Goal: Information Seeking & Learning: Learn about a topic

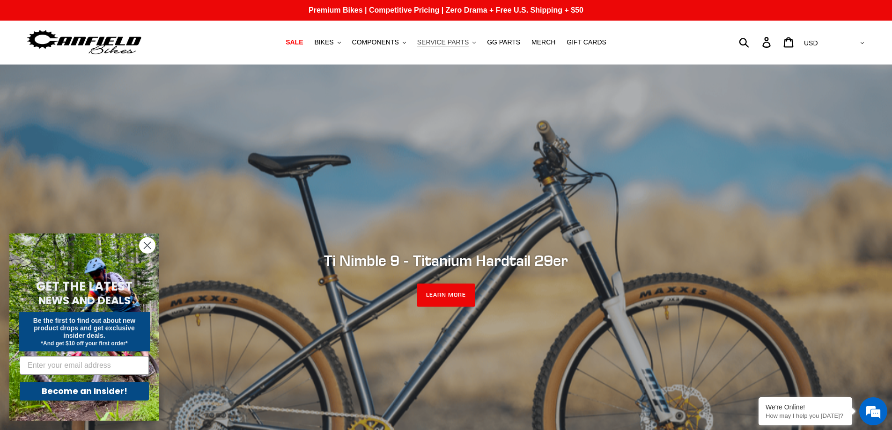
click at [454, 47] on button "SERVICE PARTS .cls-1{fill:#231f20}" at bounding box center [447, 42] width 68 height 13
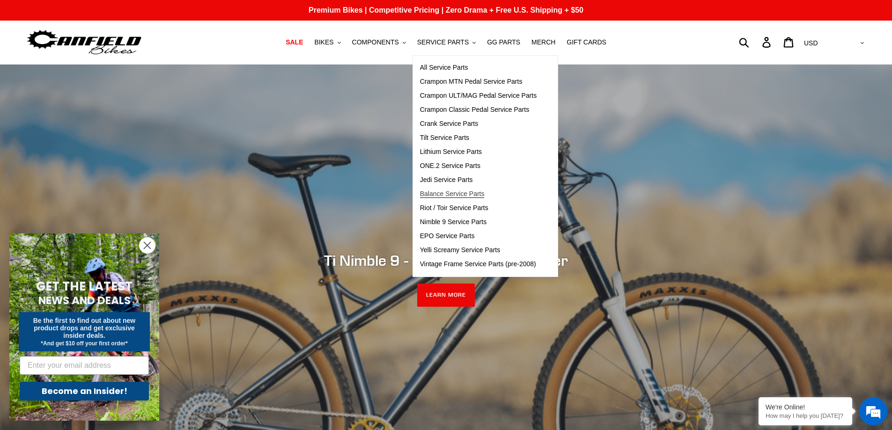
click at [480, 194] on span "Balance Service Parts" at bounding box center [452, 194] width 65 height 8
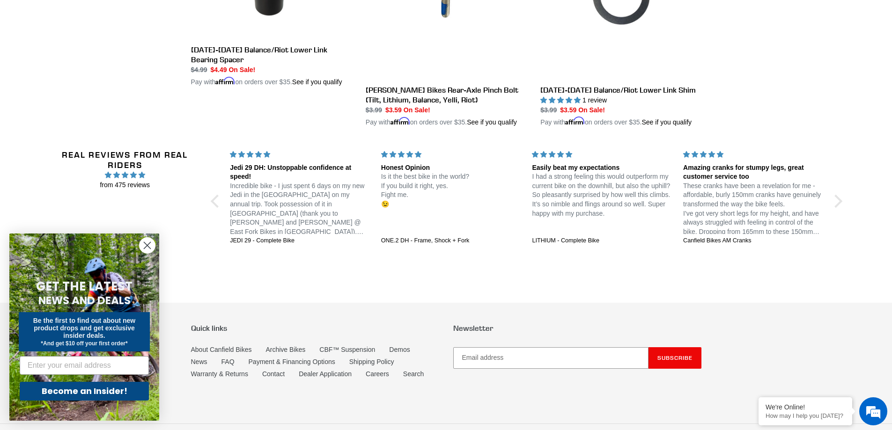
scroll to position [1943, 0]
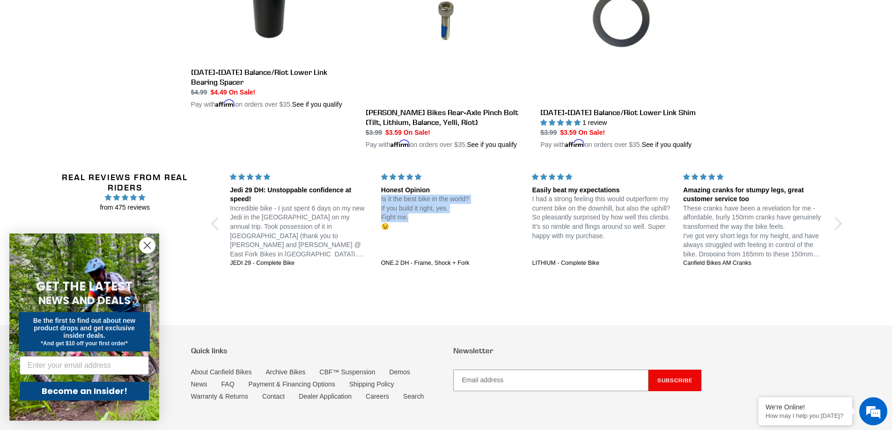
drag, startPoint x: 420, startPoint y: 192, endPoint x: 382, endPoint y: 176, distance: 41.4
click at [382, 195] on p "Is it the best bike in the world? If you build it right, yes. Fight me. 😉" at bounding box center [451, 213] width 140 height 37
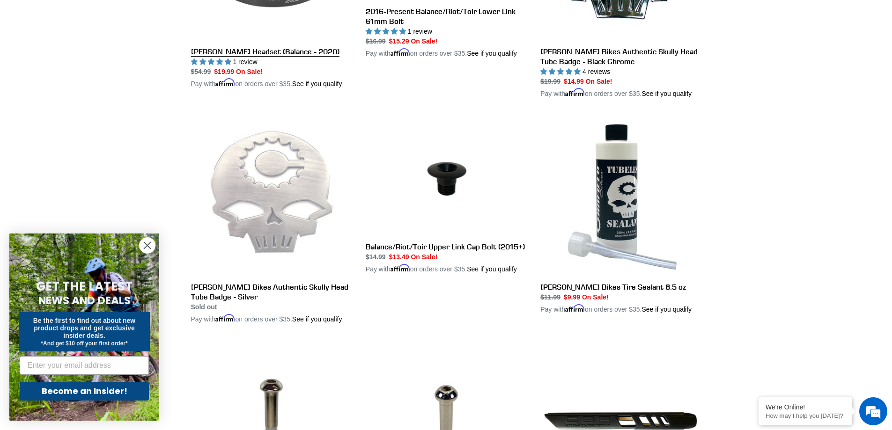
scroll to position [1100, 0]
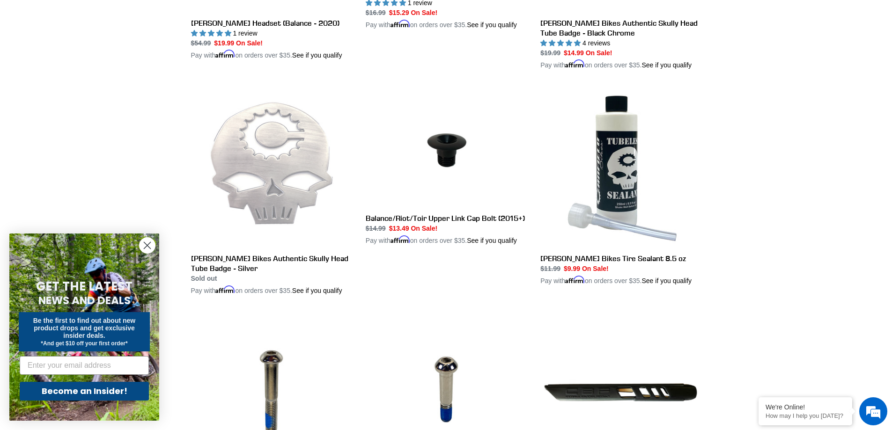
click at [151, 244] on circle "Close dialog" at bounding box center [147, 245] width 15 height 15
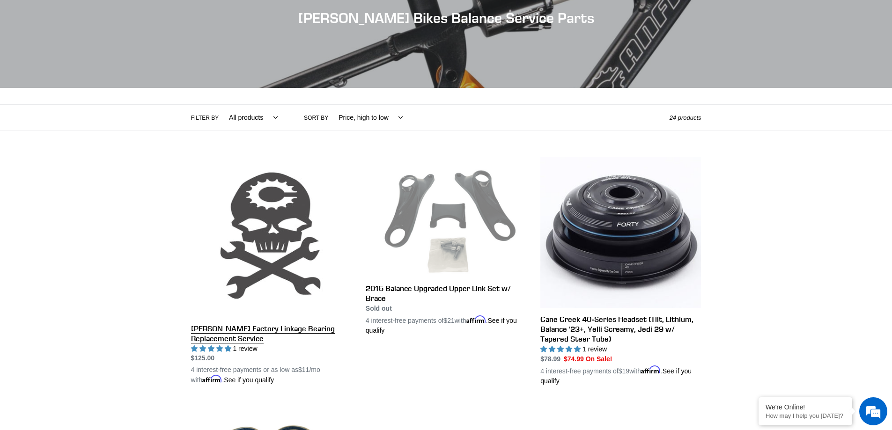
scroll to position [116, 0]
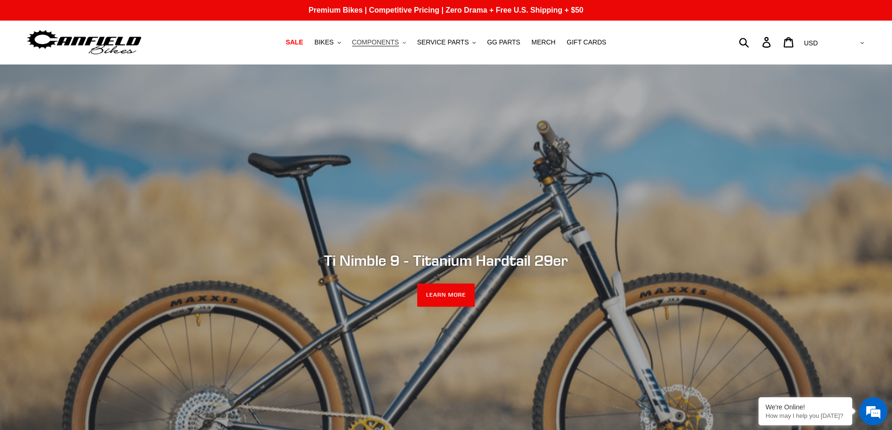
click at [399, 46] on span "COMPONENTS" at bounding box center [375, 42] width 47 height 8
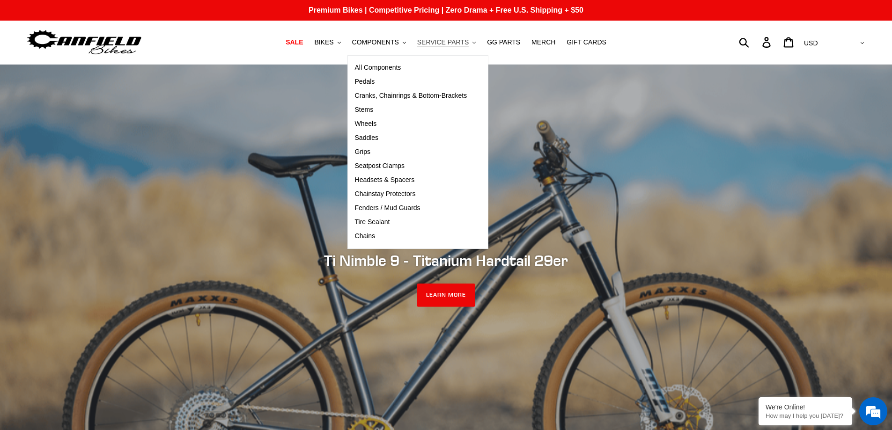
click at [448, 44] on span "SERVICE PARTS" at bounding box center [443, 42] width 52 height 8
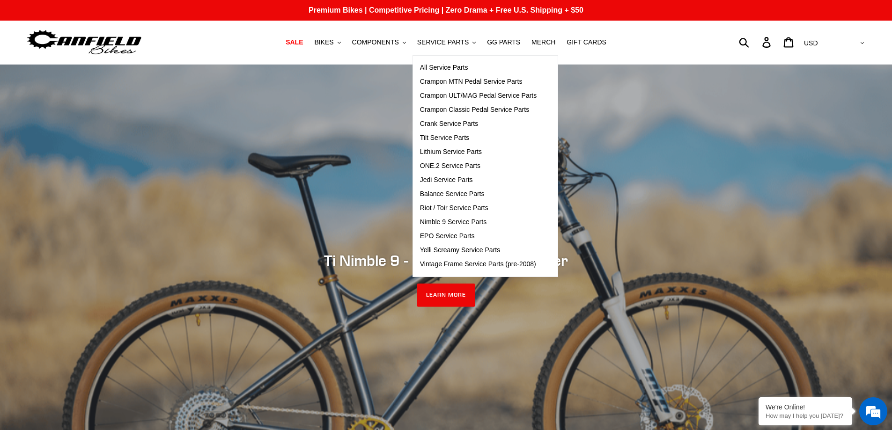
click at [388, 49] on nav "SALE BIKES .cls-1{fill:#231f20} SHOP ALL BIKES SHOP DEMO BIKES - On SALE Now! J…" at bounding box center [446, 43] width 421 height 44
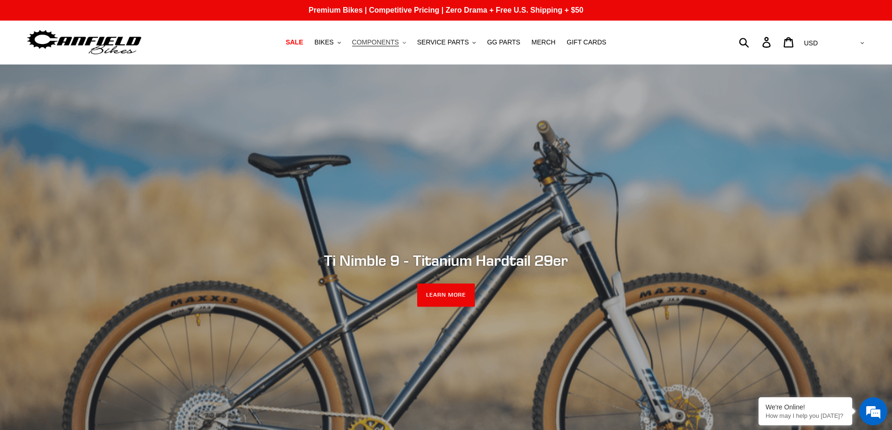
click at [393, 44] on span "COMPONENTS" at bounding box center [375, 42] width 47 height 8
click at [444, 43] on span "SERVICE PARTS" at bounding box center [443, 42] width 52 height 8
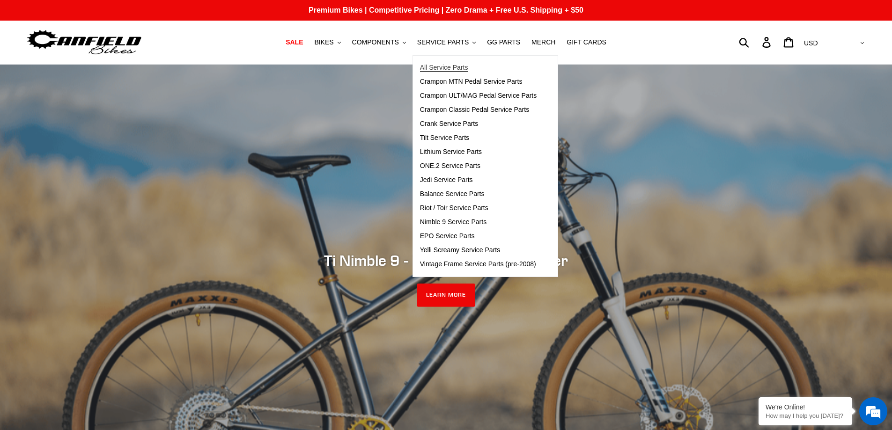
click at [437, 67] on span "All Service Parts" at bounding box center [444, 68] width 48 height 8
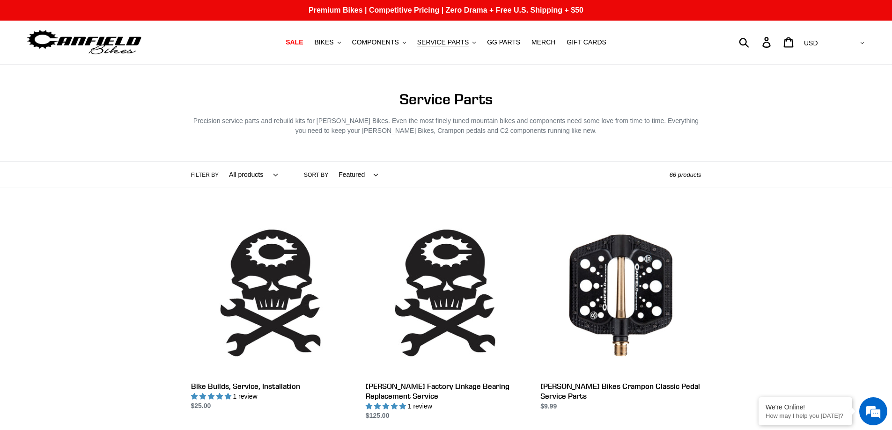
click at [271, 177] on select "All products Axle BFCM22 Components Frame Protection GG Headset Service" at bounding box center [251, 175] width 61 height 26
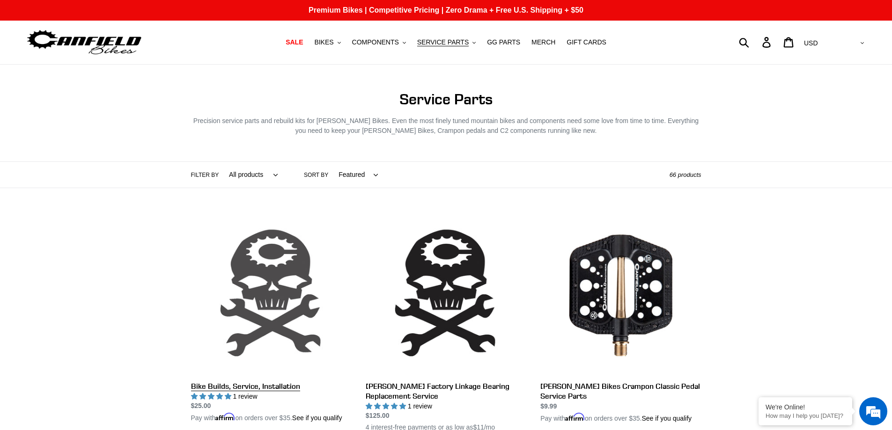
select select "/collections/service-parts/bfcm22"
click at [221, 162] on select "All products Axle BFCM22 Components Frame Protection GG Headset Service" at bounding box center [251, 175] width 61 height 26
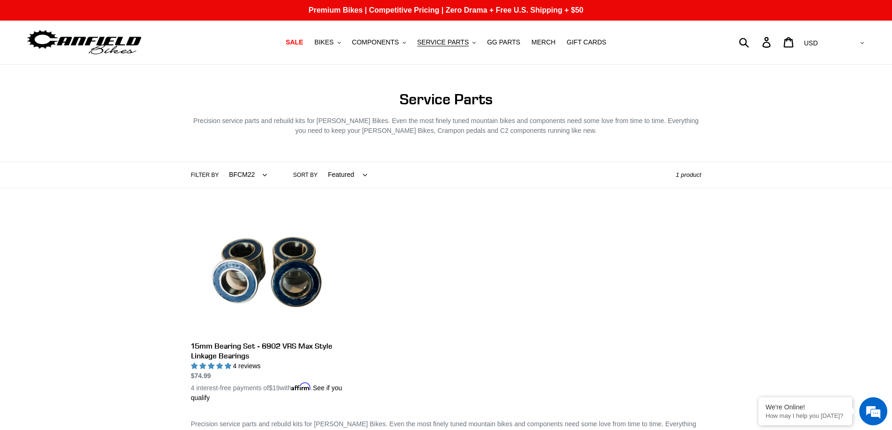
click at [258, 180] on select "All products Axle BFCM22 Components Frame Protection GG Headset Service" at bounding box center [246, 175] width 50 height 26
select select "/collections/service-parts/gg"
click at [221, 162] on select "All products Axle BFCM22 Components Frame Protection GG Headset Service" at bounding box center [246, 175] width 50 height 26
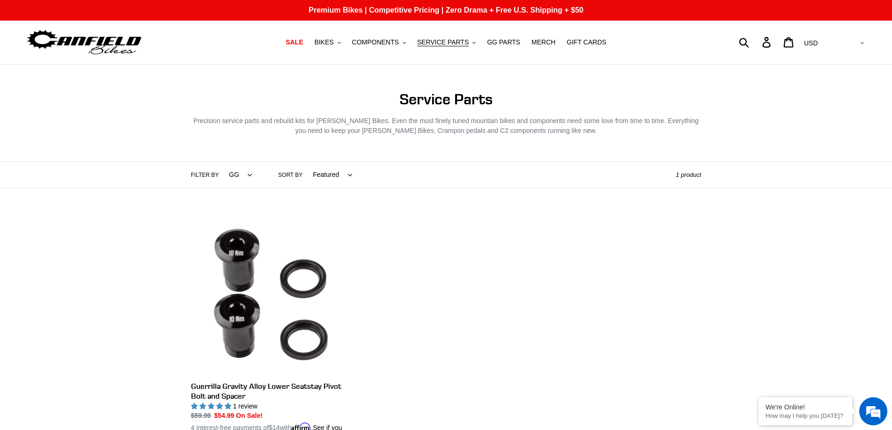
click at [243, 180] on select "All products Axle BFCM22 Components Frame Protection GG Headset Service" at bounding box center [238, 175] width 35 height 26
select select "/collections/service-parts/service"
click at [221, 162] on select "All products Axle BFCM22 Components Frame Protection GG Headset Service" at bounding box center [238, 175] width 35 height 26
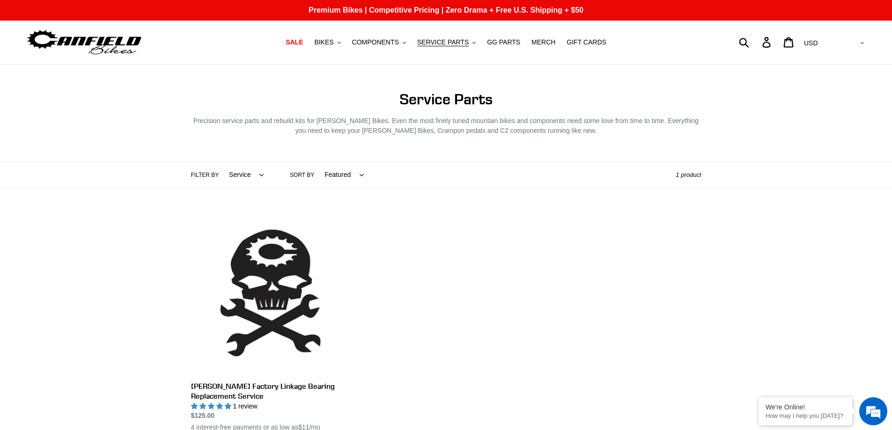
click at [251, 169] on select "All products Axle BFCM22 Components Frame Protection GG Headset Service" at bounding box center [244, 175] width 47 height 26
click at [303, 43] on span "SALE" at bounding box center [294, 42] width 17 height 8
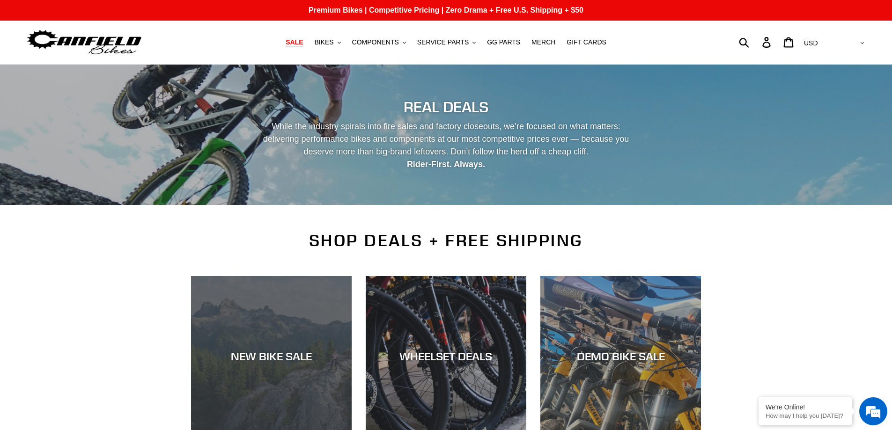
scroll to position [234, 0]
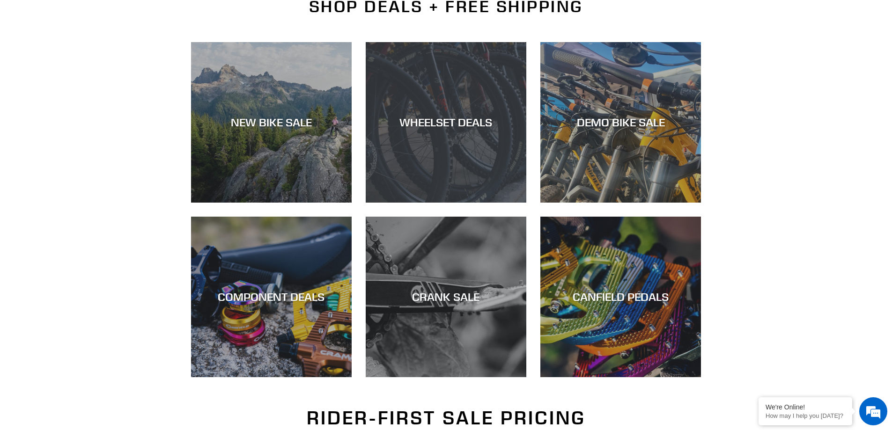
click at [445, 127] on div "WHEELSET DEALS" at bounding box center [446, 123] width 161 height 14
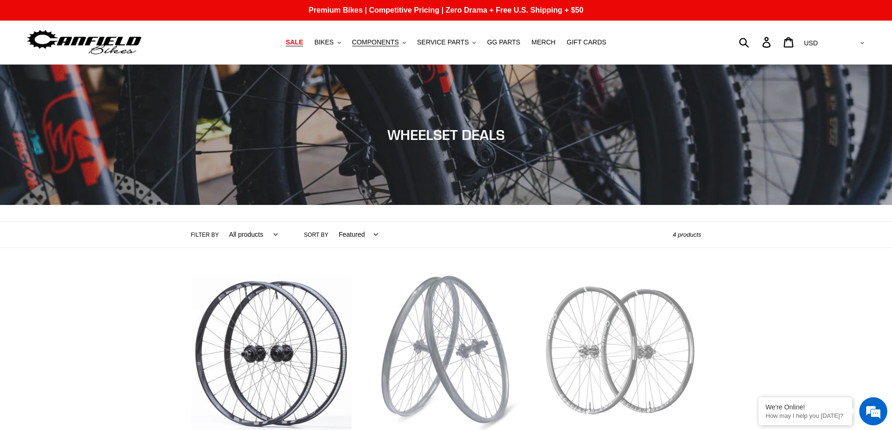
click at [303, 46] on span "SALE" at bounding box center [294, 42] width 17 height 8
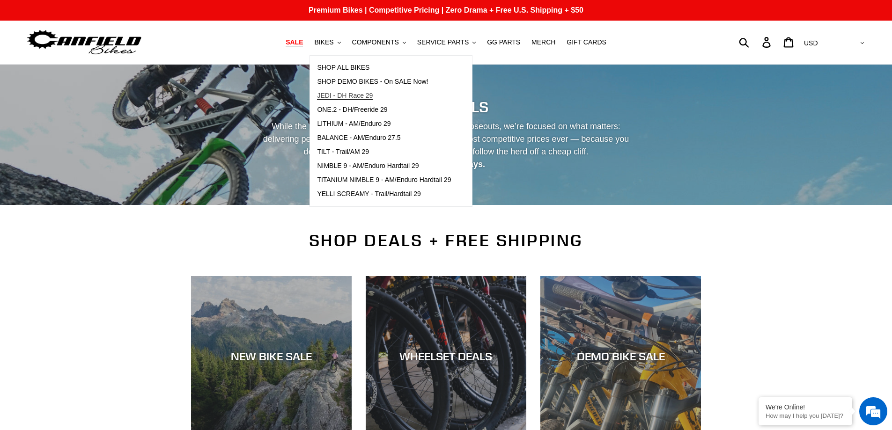
click at [373, 96] on span "JEDI - DH Race 29" at bounding box center [345, 96] width 56 height 8
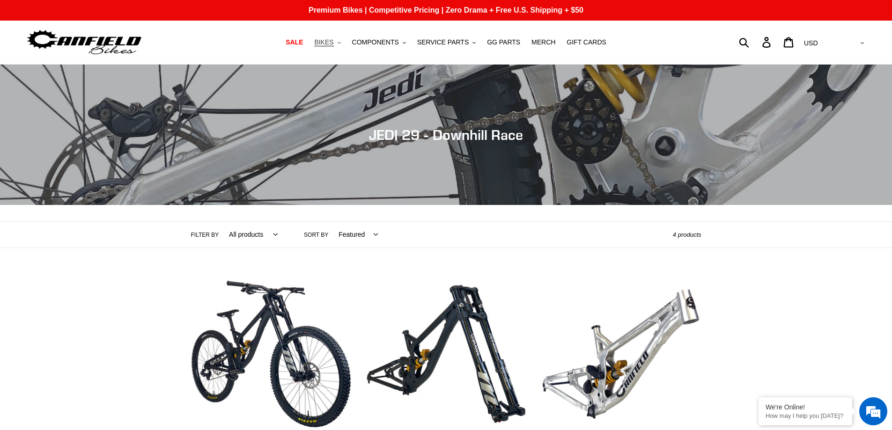
click at [333, 43] on span "BIKES" at bounding box center [323, 42] width 19 height 8
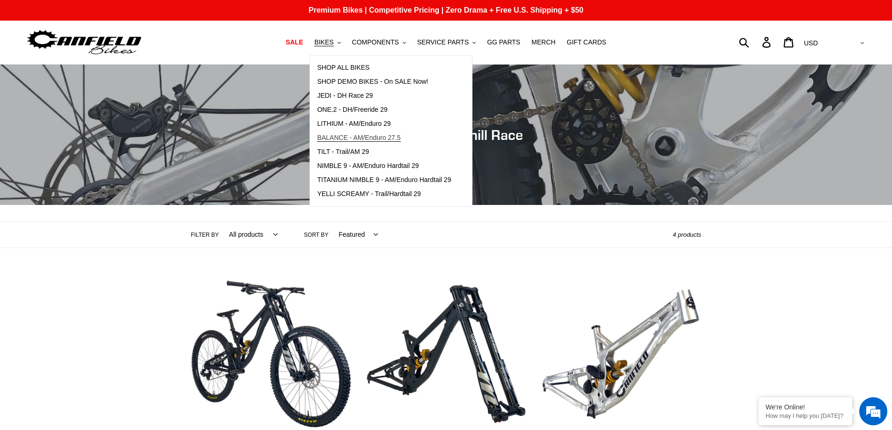
click at [400, 136] on span "BALANCE - AM/Enduro 27.5" at bounding box center [358, 138] width 83 height 8
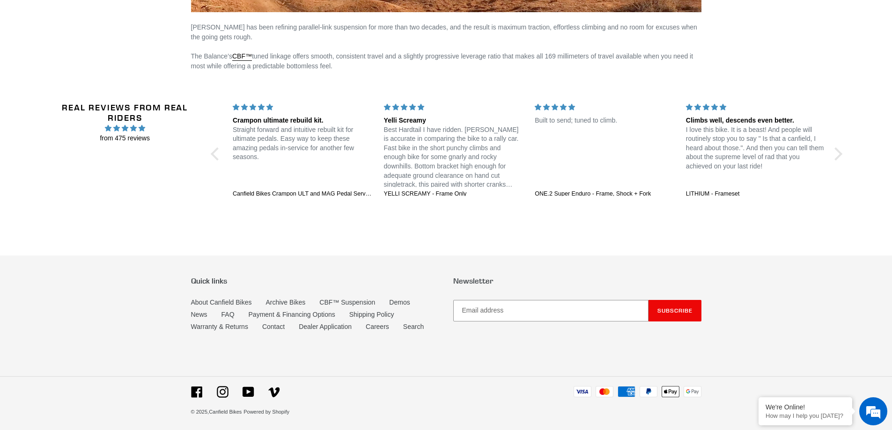
scroll to position [1544, 0]
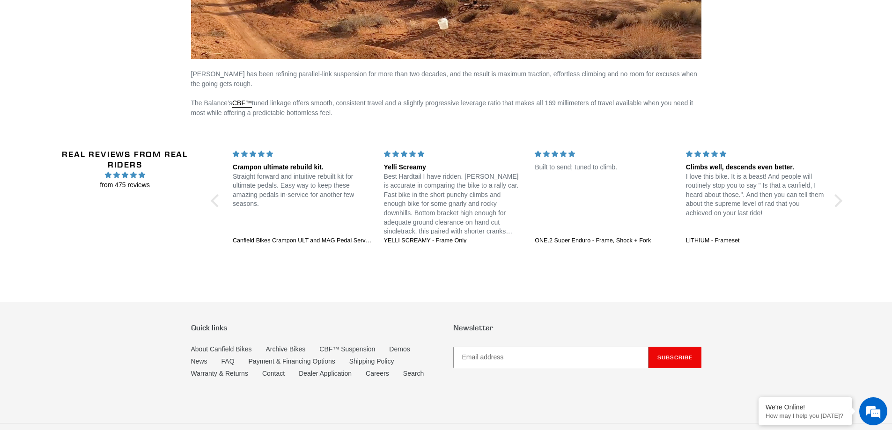
drag, startPoint x: 359, startPoint y: 106, endPoint x: 372, endPoint y: 73, distance: 36.4
click at [530, 104] on p "The Balance’s CBF™ tuned linkage offers smooth, consistent travel and a slightl…" at bounding box center [446, 108] width 511 height 20
click at [531, 104] on p "The Balance’s CBF™ tuned linkage offers smooth, consistent travel and a slightl…" at bounding box center [446, 108] width 511 height 20
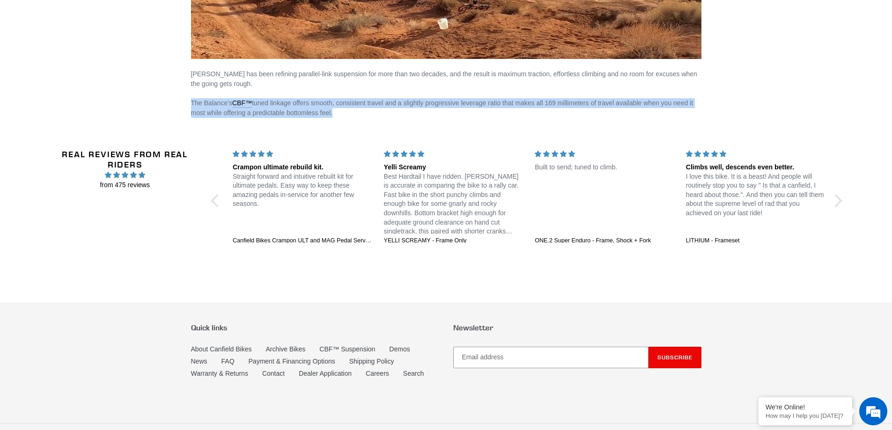
click at [531, 104] on p "The Balance’s CBF™ tuned linkage offers smooth, consistent travel and a slightl…" at bounding box center [446, 108] width 511 height 20
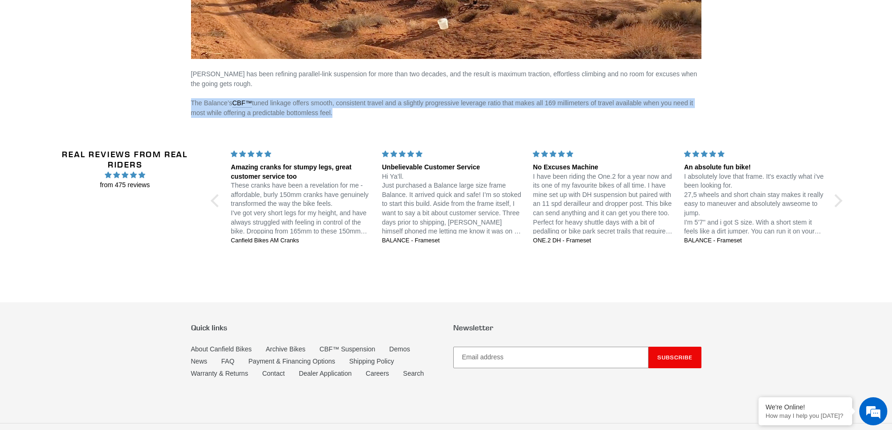
drag, startPoint x: 423, startPoint y: 232, endPoint x: 390, endPoint y: 158, distance: 80.5
click at [390, 158] on div "Unbelievable Customer Service Hi Ya’ll. Just purchased a Balance large size fra…" at bounding box center [452, 196] width 151 height 94
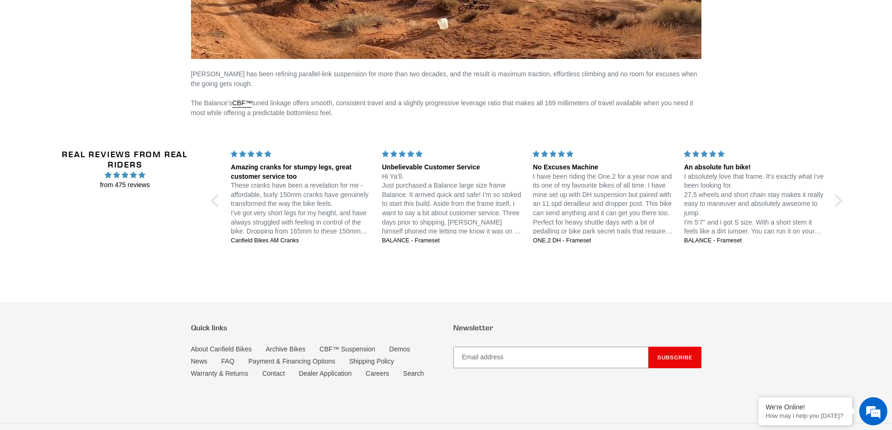
click at [597, 196] on p "I have been riding the One.2 for a year now and its one of my favourite bikes o…" at bounding box center [603, 204] width 140 height 64
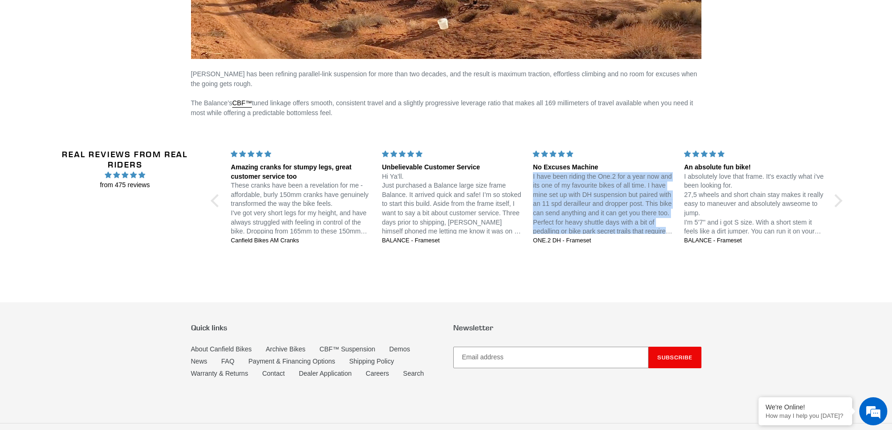
click at [597, 196] on p "I have been riding the One.2 for a year now and its one of my favourite bikes o…" at bounding box center [603, 204] width 140 height 64
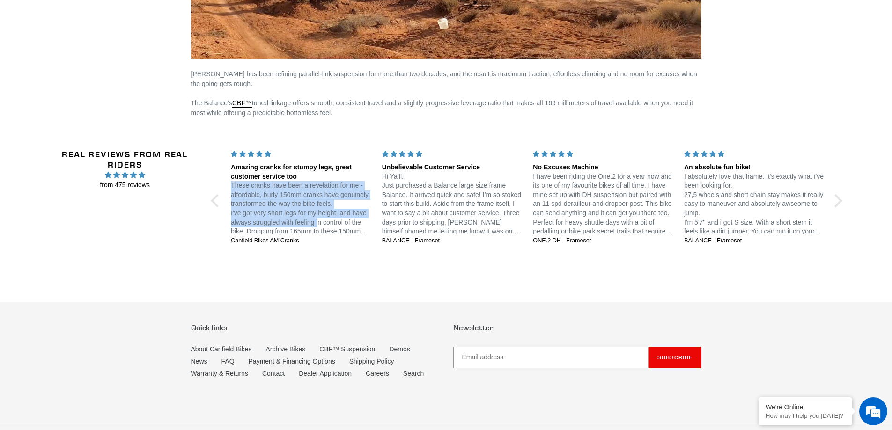
drag, startPoint x: 270, startPoint y: 173, endPoint x: 319, endPoint y: 222, distance: 69.5
click at [319, 222] on div "Amazing cranks for stumpy legs, great customer service too These cranks have be…" at bounding box center [301, 200] width 140 height 74
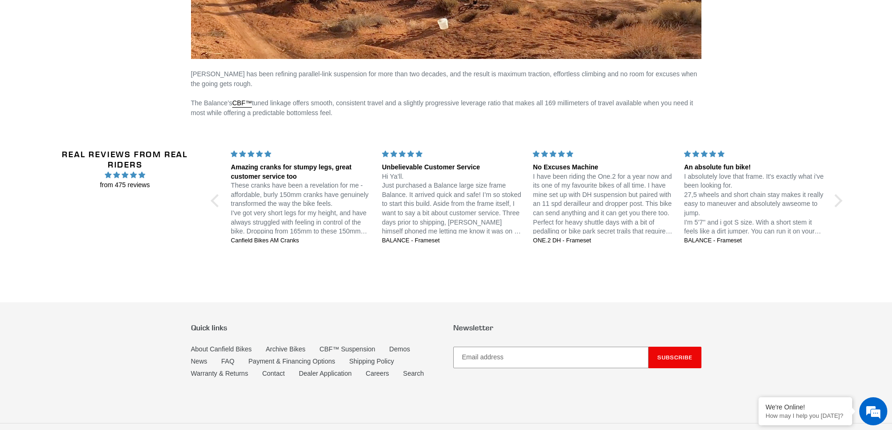
click at [278, 169] on div "Amazing cranks for stumpy legs, great customer service too" at bounding box center [301, 172] width 140 height 18
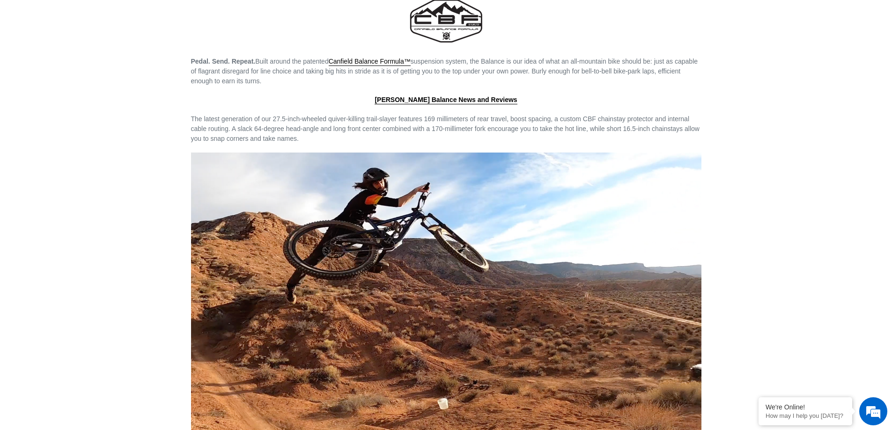
scroll to position [1171, 0]
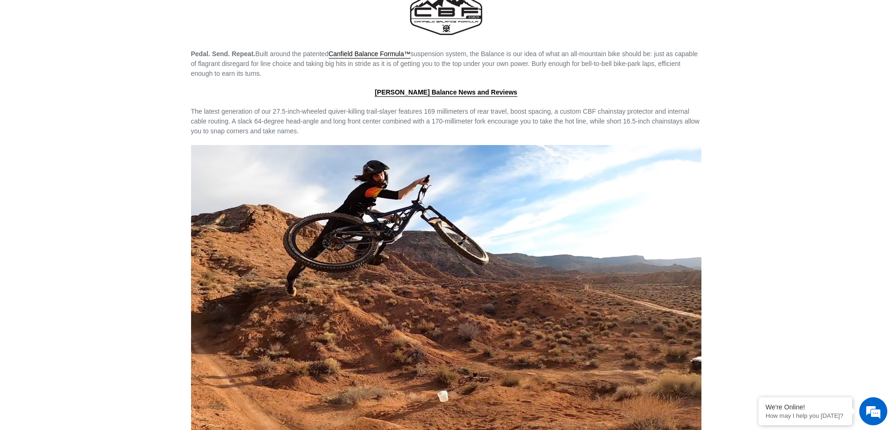
drag, startPoint x: 270, startPoint y: 72, endPoint x: 201, endPoint y: 51, distance: 72.0
click at [201, 51] on p "Pedal. Send. Repeat. Built around the patented Canfield Balance Formula™ suspen…" at bounding box center [446, 64] width 511 height 30
click at [253, 123] on span "The latest generation of our 27.5-inch-wheeled quiver-killing trail-slayer feat…" at bounding box center [445, 121] width 509 height 27
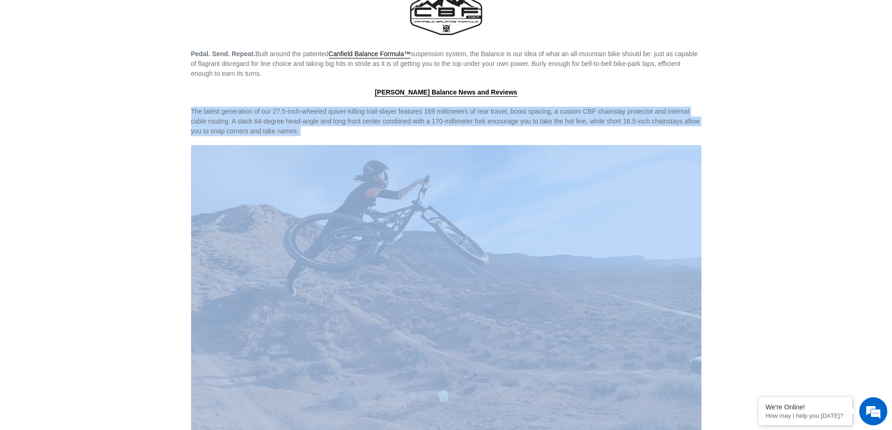
click at [253, 123] on span "The latest generation of our 27.5-inch-wheeled quiver-killing trail-slayer feat…" at bounding box center [445, 121] width 509 height 27
drag, startPoint x: 574, startPoint y: 63, endPoint x: 688, endPoint y: 72, distance: 114.6
click at [688, 72] on p "Pedal. Send. Repeat. Built around the patented Canfield Balance Formula™ suspen…" at bounding box center [446, 64] width 511 height 30
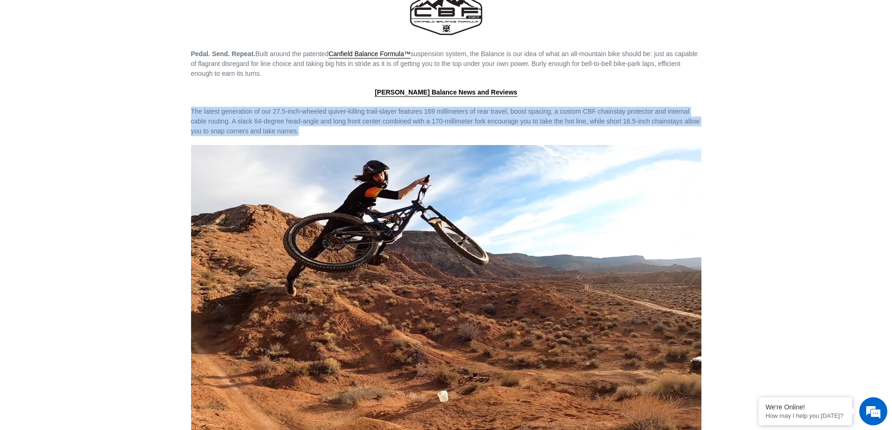
drag, startPoint x: 317, startPoint y: 123, endPoint x: 133, endPoint y: 97, distance: 185.4
click at [252, 116] on span "The latest generation of our 27.5-inch-wheeled quiver-killing trail-slayer feat…" at bounding box center [445, 121] width 509 height 27
drag, startPoint x: 237, startPoint y: 105, endPoint x: 676, endPoint y: 128, distance: 440.0
click at [676, 128] on div "27.5" WHEELS // 169mm REAR // 170mm FRONT Pedal. Send. Repeat. Built around the…" at bounding box center [446, 42] width 562 height 916
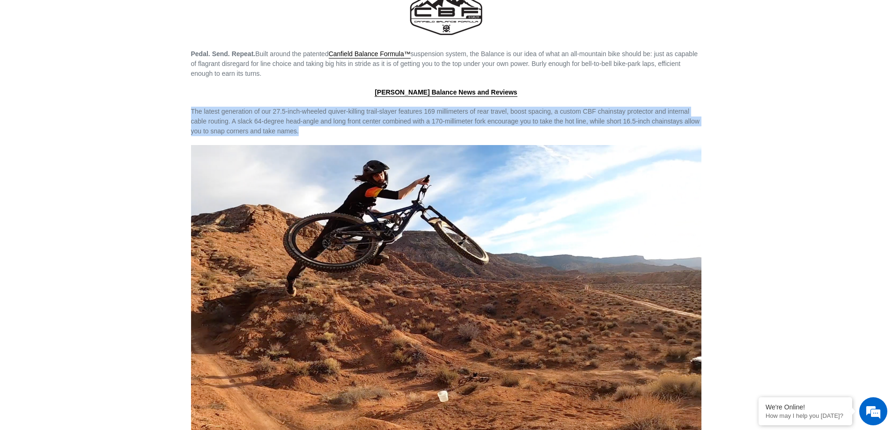
click at [239, 112] on span "The latest generation of our 27.5-inch-wheeled quiver-killing trail-slayer feat…" at bounding box center [445, 121] width 509 height 27
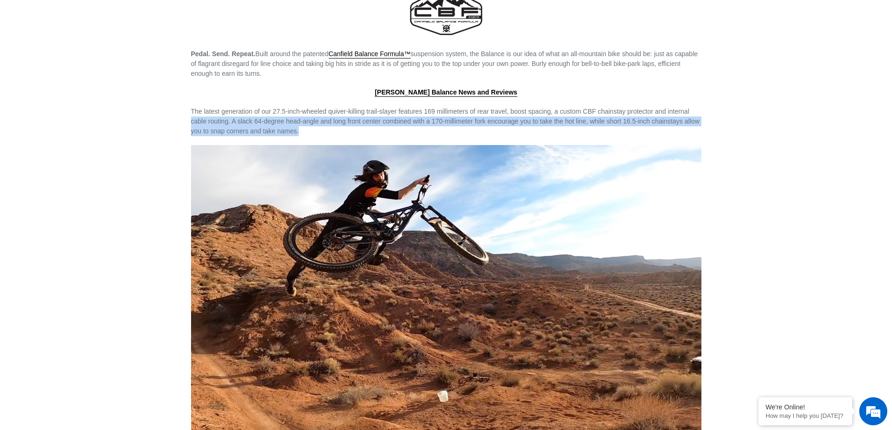
drag, startPoint x: 313, startPoint y: 127, endPoint x: 186, endPoint y: 114, distance: 128.1
click at [186, 114] on div "27.5" WHEELS // 169mm REAR // 170mm FRONT Pedal. Send. Repeat. Built around the…" at bounding box center [446, 42] width 562 height 916
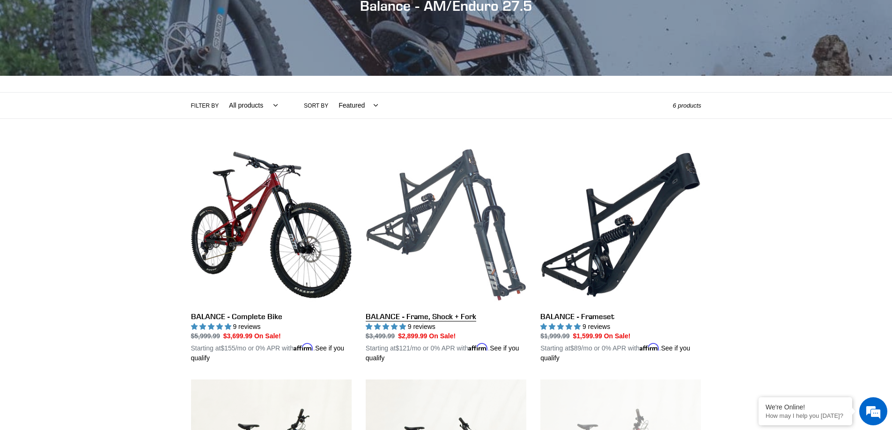
scroll to position [0, 0]
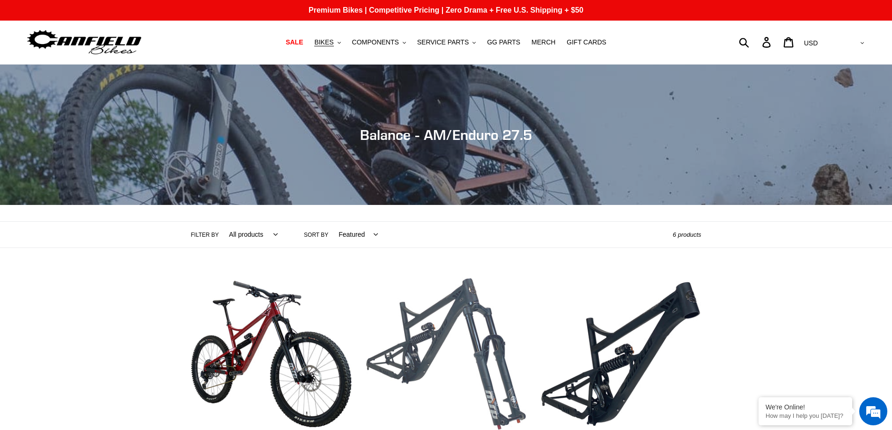
drag, startPoint x: 657, startPoint y: 291, endPoint x: 505, endPoint y: 190, distance: 182.4
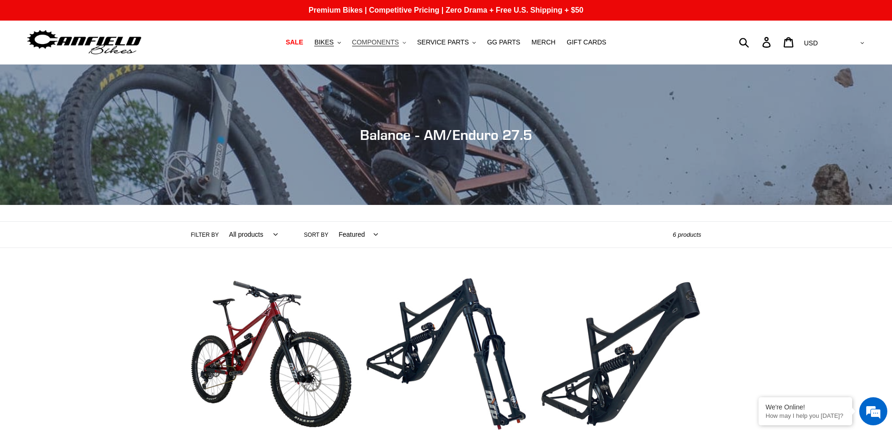
click at [392, 43] on span "COMPONENTS" at bounding box center [375, 42] width 47 height 8
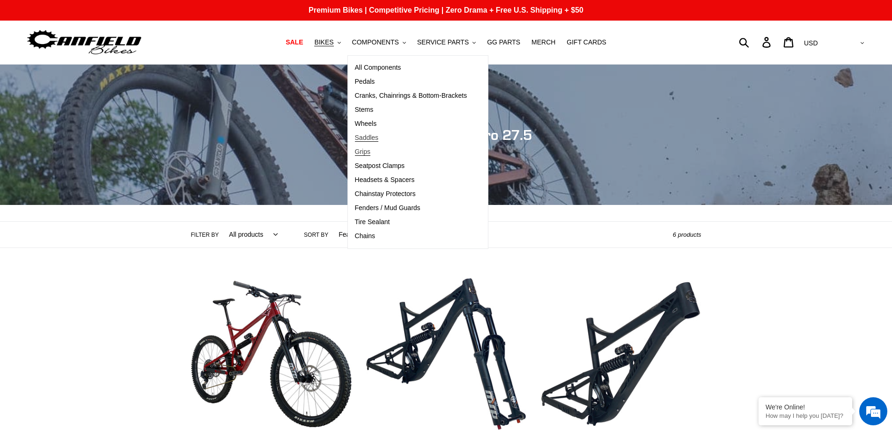
drag, startPoint x: 364, startPoint y: 148, endPoint x: 381, endPoint y: 140, distance: 18.4
click at [366, 148] on span "Grips" at bounding box center [362, 152] width 15 height 8
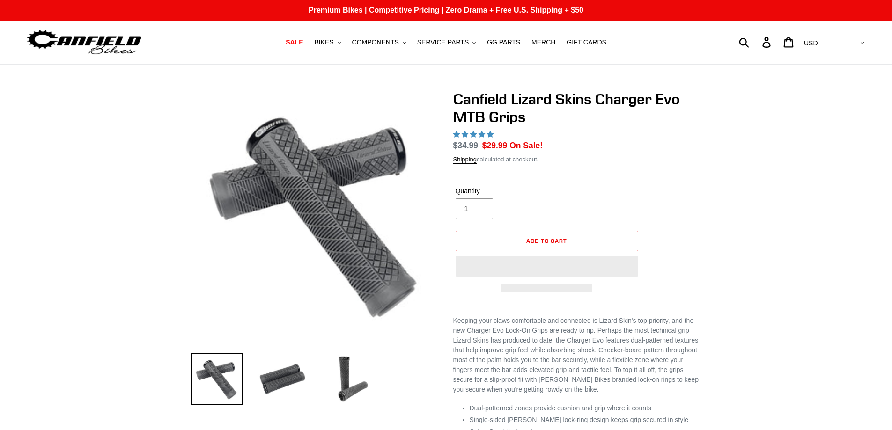
select select "highest-rating"
